Goal: Task Accomplishment & Management: Complete application form

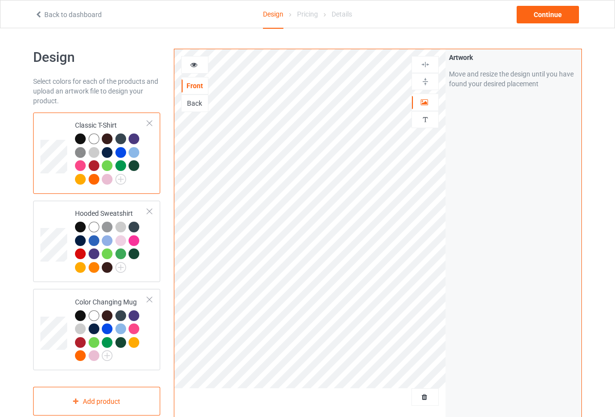
click at [195, 99] on div "Back" at bounding box center [195, 103] width 26 height 10
click at [194, 81] on div "Front" at bounding box center [195, 86] width 26 height 10
click at [106, 212] on div "Hooded Sweatshirt" at bounding box center [111, 240] width 73 height 63
click at [200, 105] on div "Back" at bounding box center [195, 103] width 26 height 10
click at [80, 123] on div "Classic T-Shirt" at bounding box center [111, 151] width 73 height 63
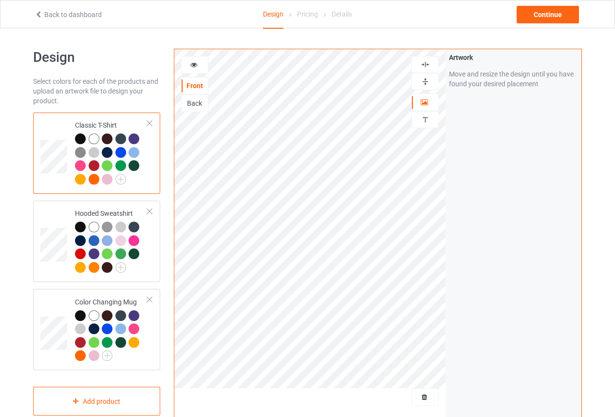
drag, startPoint x: 190, startPoint y: 103, endPoint x: 186, endPoint y: 108, distance: 7.2
click at [190, 103] on div "Back" at bounding box center [195, 103] width 26 height 10
click at [101, 205] on td "Hooded Sweatshirt" at bounding box center [111, 242] width 83 height 74
click at [95, 118] on td "Classic T-Shirt" at bounding box center [111, 153] width 83 height 74
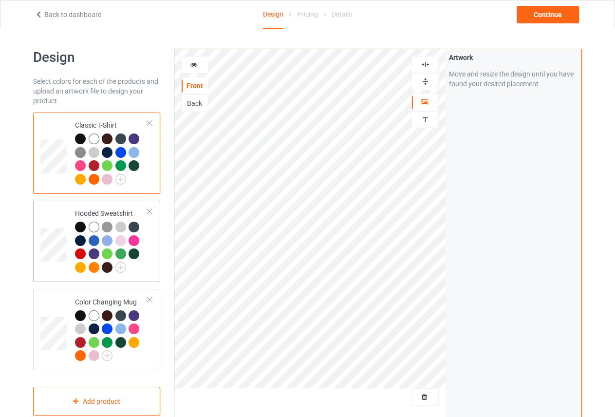
click at [105, 208] on td "Hooded Sweatshirt" at bounding box center [111, 242] width 83 height 74
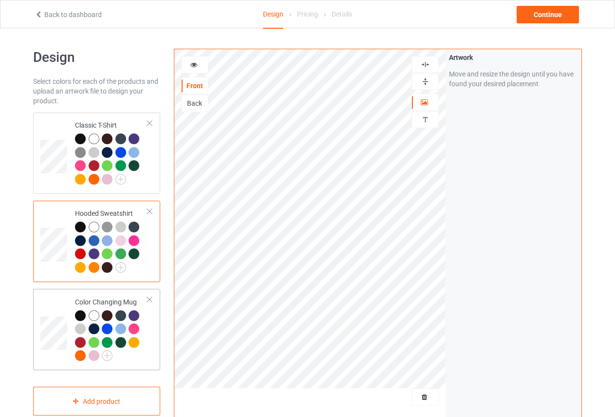
click at [114, 296] on td "Color Changing Mug" at bounding box center [111, 330] width 83 height 74
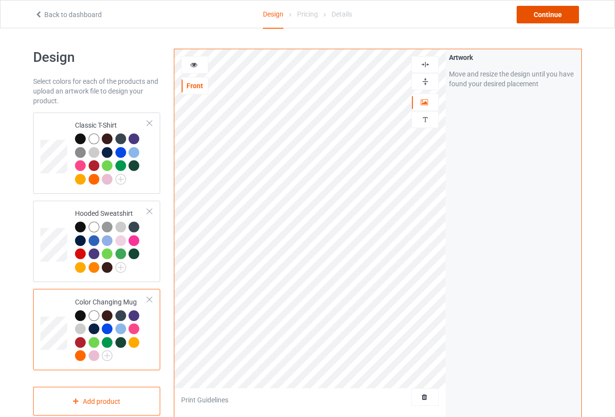
click at [548, 21] on div "Continue" at bounding box center [548, 15] width 62 height 18
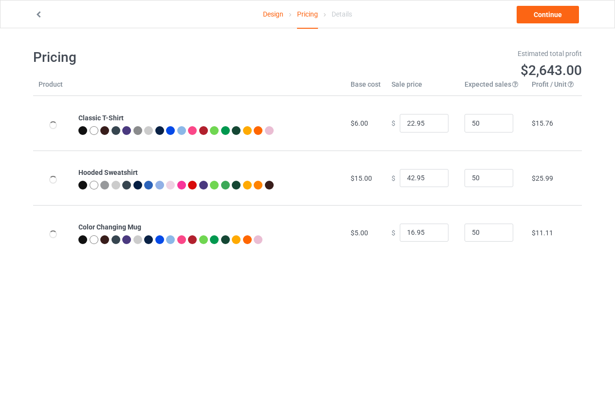
type input "26.95"
type input "46.95"
click at [433, 126] on input "25.95" at bounding box center [424, 123] width 49 height 19
click at [433, 126] on input "24.95" at bounding box center [424, 123] width 49 height 19
click at [433, 126] on input "23.95" at bounding box center [424, 123] width 49 height 19
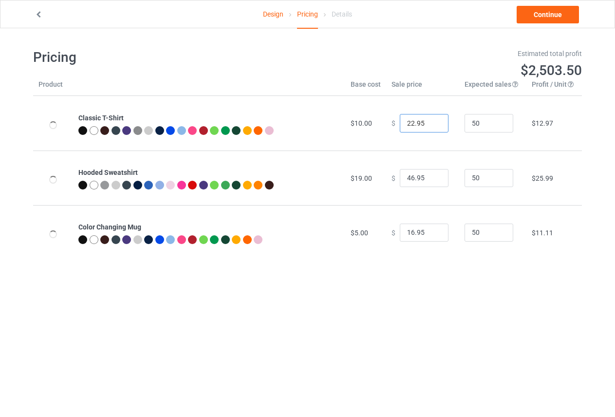
click at [433, 126] on input "22.95" at bounding box center [424, 123] width 49 height 19
click at [433, 126] on input "21.95" at bounding box center [424, 123] width 49 height 19
type input "20.95"
click at [433, 126] on input "20.95" at bounding box center [424, 123] width 49 height 19
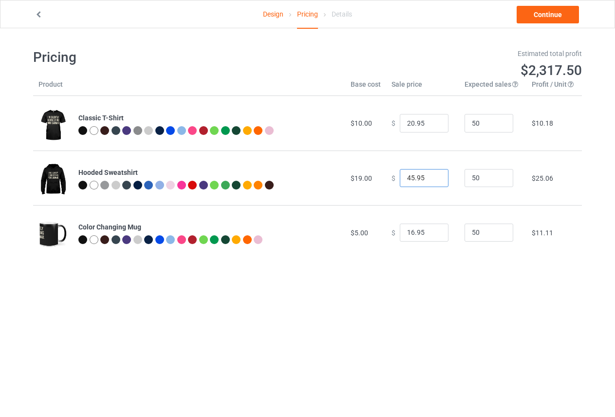
click at [430, 181] on input "45.95" at bounding box center [424, 178] width 49 height 19
click at [430, 181] on input "44.95" at bounding box center [424, 178] width 49 height 19
click at [430, 181] on input "43.95" at bounding box center [424, 178] width 49 height 19
click at [430, 181] on input "42.95" at bounding box center [424, 178] width 49 height 19
click at [430, 181] on input "40.95" at bounding box center [424, 178] width 49 height 19
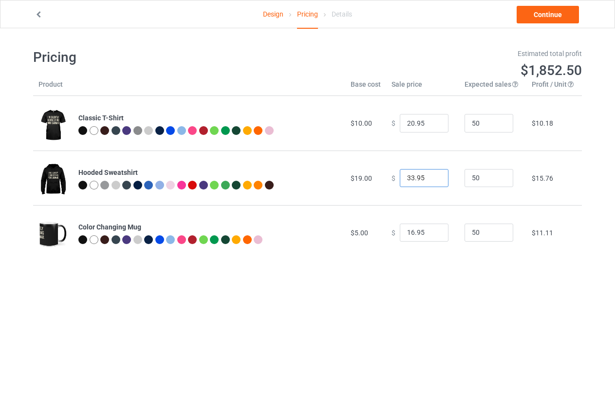
click at [430, 181] on input "33.95" at bounding box center [424, 178] width 49 height 19
click at [430, 181] on input "32.95" at bounding box center [424, 178] width 49 height 19
click at [430, 181] on input "31.95" at bounding box center [424, 178] width 49 height 19
click at [430, 181] on input "30.95" at bounding box center [424, 178] width 49 height 19
click at [430, 181] on input "29.95" at bounding box center [424, 178] width 49 height 19
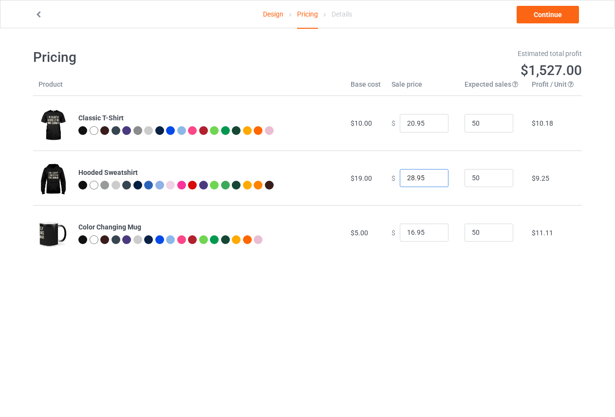
click at [430, 181] on input "28.95" at bounding box center [424, 178] width 49 height 19
type input "29.95"
click at [434, 176] on input "29.95" at bounding box center [424, 178] width 49 height 19
click at [432, 233] on input "15.95" at bounding box center [424, 233] width 49 height 19
drag, startPoint x: 425, startPoint y: 232, endPoint x: 416, endPoint y: 225, distance: 11.8
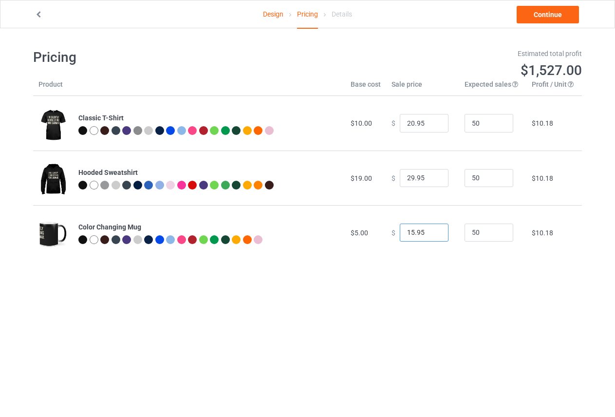
click at [416, 225] on input "15.95" at bounding box center [424, 233] width 49 height 19
type input "15.99"
drag, startPoint x: 422, startPoint y: 179, endPoint x: 415, endPoint y: 179, distance: 7.3
click at [415, 179] on input "29.95" at bounding box center [424, 178] width 49 height 19
type input "29.99"
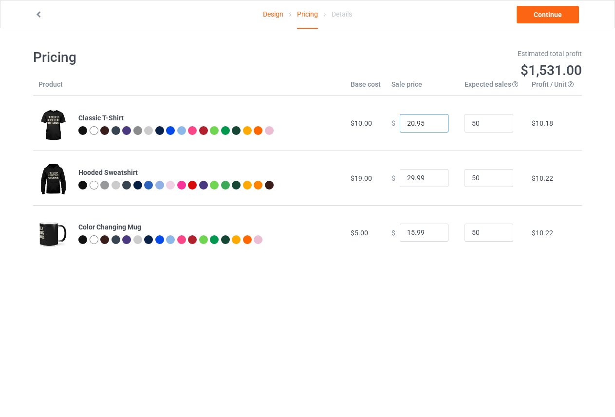
drag, startPoint x: 422, startPoint y: 125, endPoint x: 415, endPoint y: 123, distance: 7.1
click at [415, 123] on input "20.95" at bounding box center [424, 123] width 49 height 19
type input "20.99"
click at [555, 9] on link "Continue" at bounding box center [548, 15] width 62 height 18
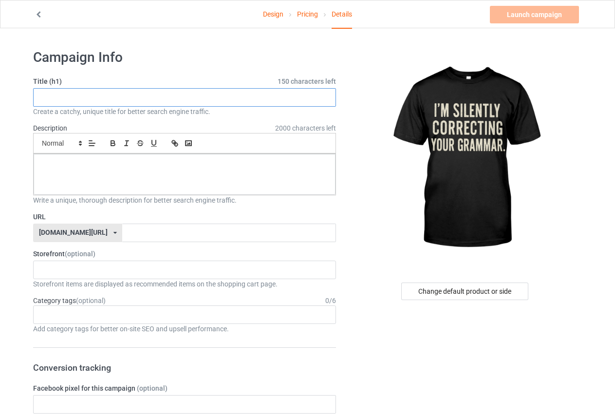
click at [202, 100] on input "text" at bounding box center [184, 97] width 303 height 19
paste input "# The Ultimate Black Tee: Effortless Style, Unmatched Comfort"
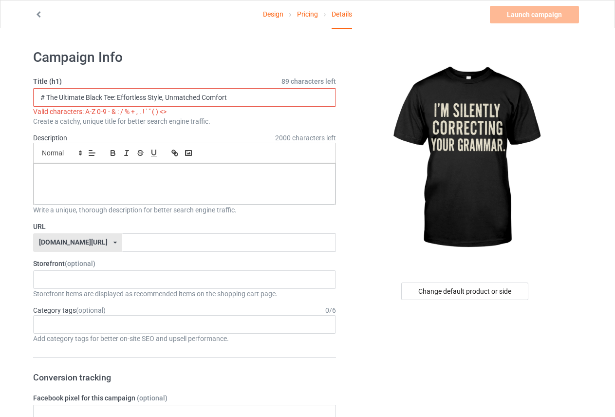
click at [163, 97] on input "# The Ultimate Black Tee: Effortless Style, Unmatched Comfort" at bounding box center [184, 97] width 303 height 19
click at [115, 95] on input "# The Ultimate Black Tee: Effortless Style Unmatched Comfort" at bounding box center [184, 97] width 303 height 19
drag, startPoint x: 46, startPoint y: 97, endPoint x: 37, endPoint y: 95, distance: 9.5
click at [37, 95] on input "# The Ultimate Black Tee Effortless Style Unmatched Comfort" at bounding box center [184, 97] width 303 height 19
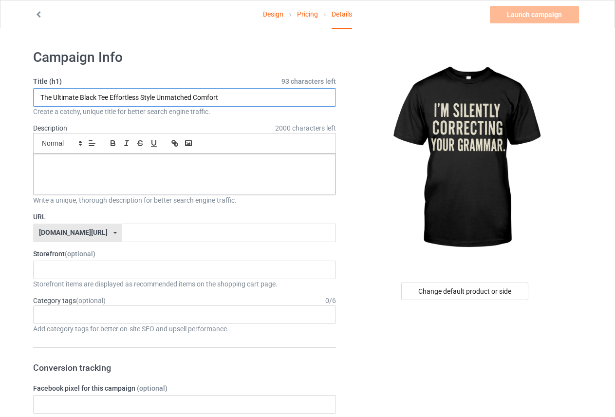
type input "The Ultimate Black Tee Effortless Style Unmatched Comfort"
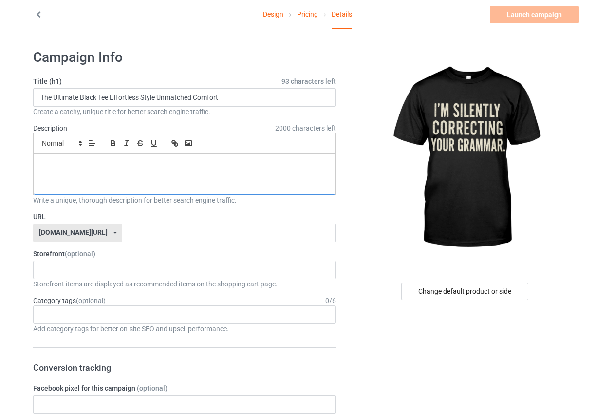
click at [133, 162] on p at bounding box center [184, 164] width 286 height 9
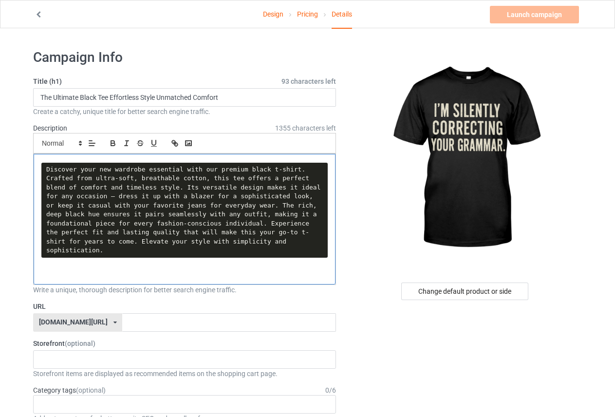
click at [92, 226] on pre "Discover your new wardrobe essential with our premium black t-shirt. Crafted fr…" at bounding box center [184, 210] width 286 height 95
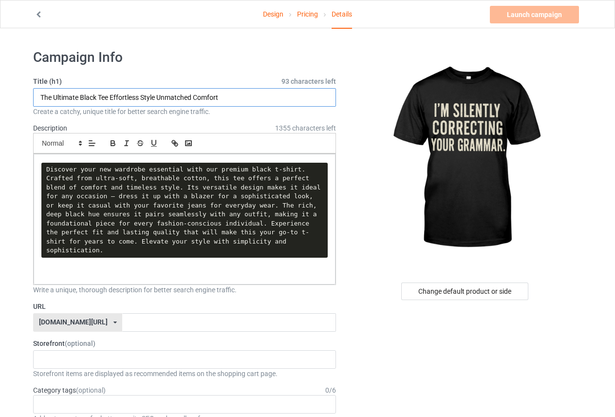
drag, startPoint x: 97, startPoint y: 97, endPoint x: 37, endPoint y: 97, distance: 60.4
click at [37, 97] on input "The Ultimate Black Tee Effortless Style Unmatched Comfort" at bounding box center [184, 97] width 303 height 19
click at [122, 313] on input "text" at bounding box center [228, 322] width 213 height 19
paste input "The Ultimate Black"
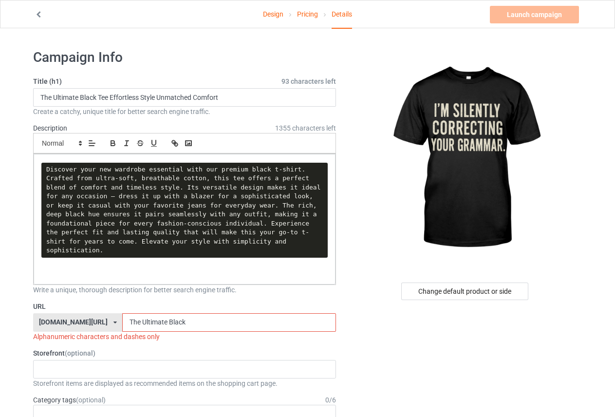
click at [141, 313] on input "The Ultimate Black" at bounding box center [228, 322] width 213 height 19
click at [122, 313] on input "The Ultimate-Black" at bounding box center [228, 322] width 213 height 19
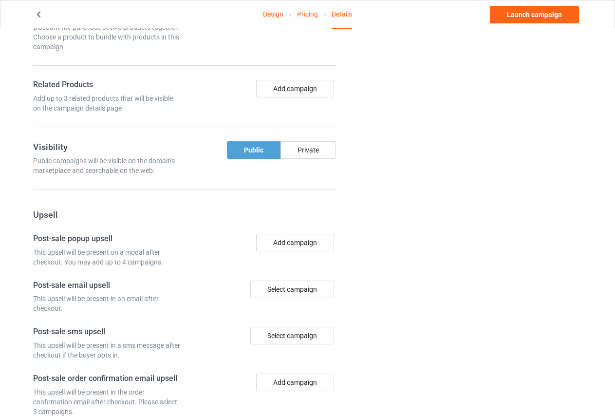
scroll to position [701, 0]
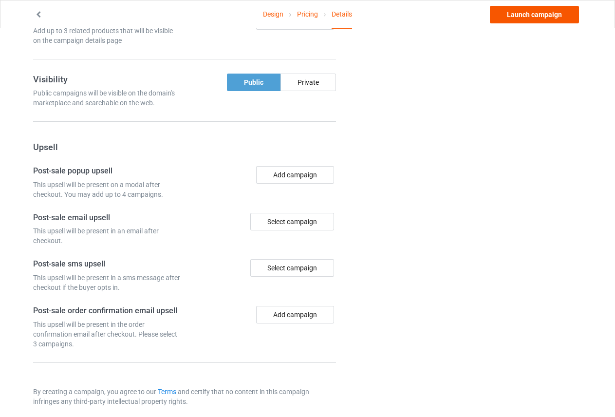
type input "The-Ultimate-Black"
click at [526, 16] on link "Launch campaign" at bounding box center [534, 15] width 89 height 18
